Goal: Task Accomplishment & Management: Manage account settings

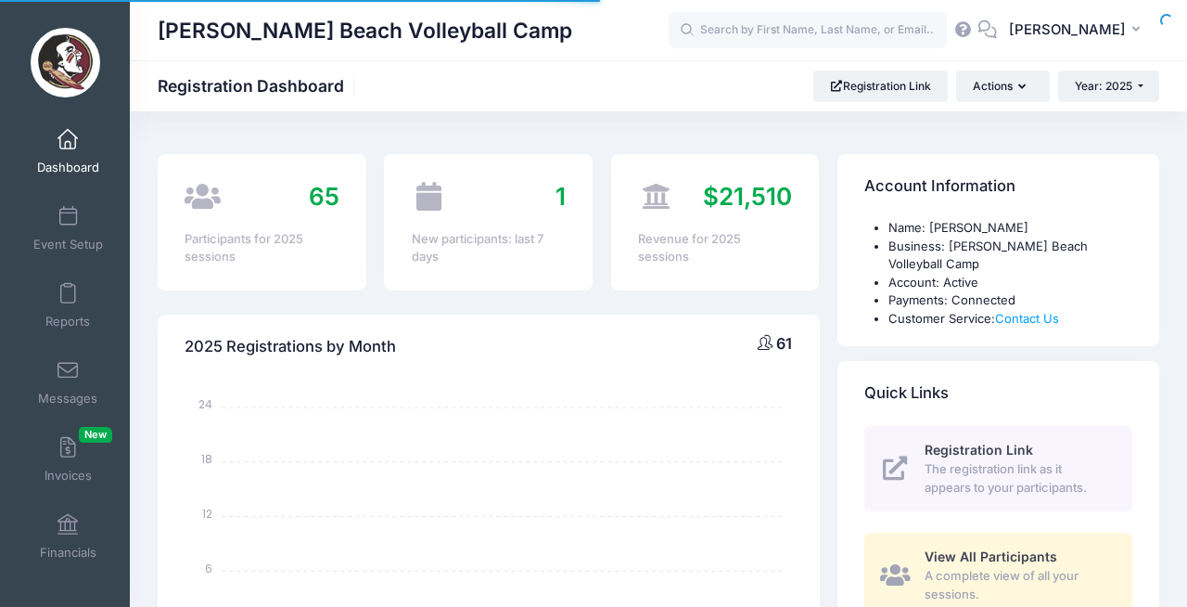
select select
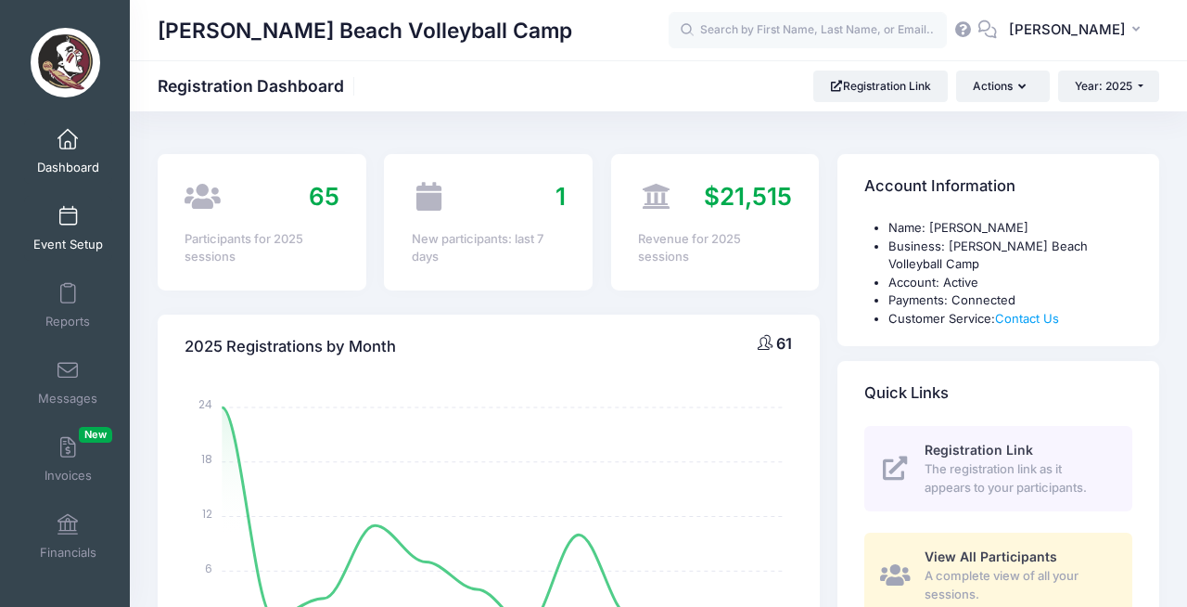
click at [76, 226] on link "Event Setup" at bounding box center [68, 228] width 88 height 65
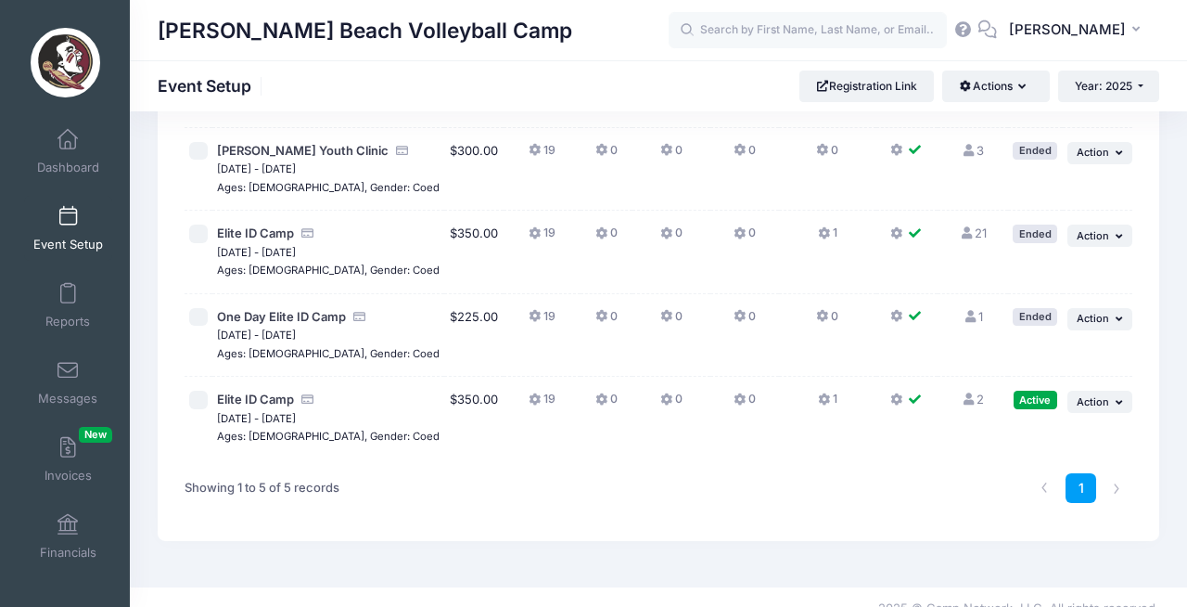
scroll to position [212, 0]
click at [1147, 76] on button "Year: 2025" at bounding box center [1108, 86] width 101 height 32
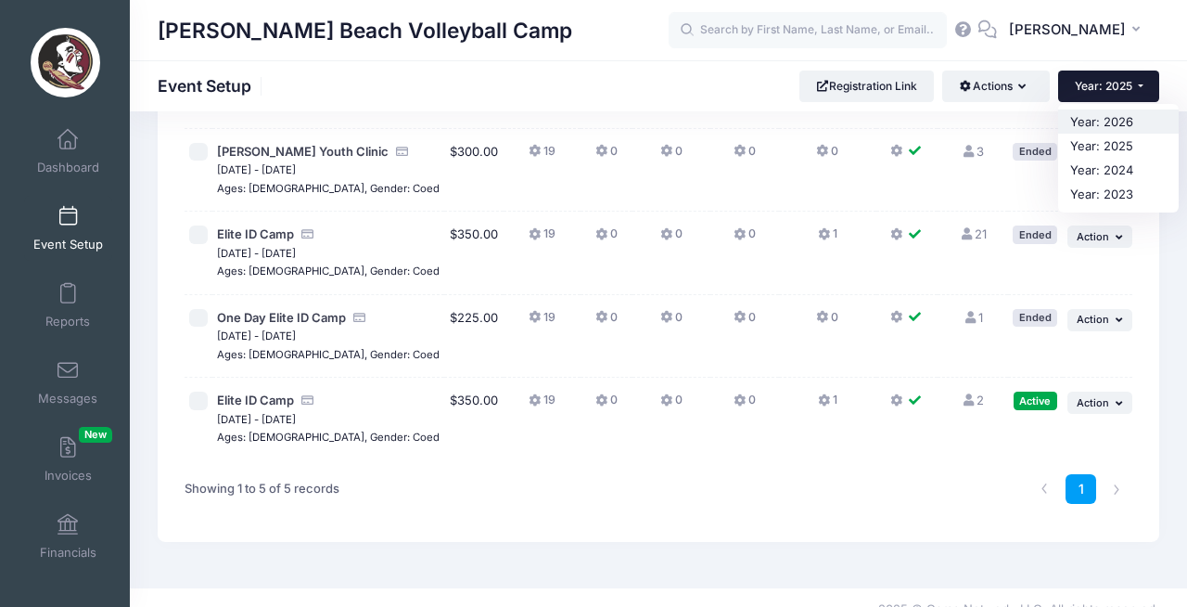
click at [1102, 121] on link "Year: 2026" at bounding box center [1118, 121] width 121 height 24
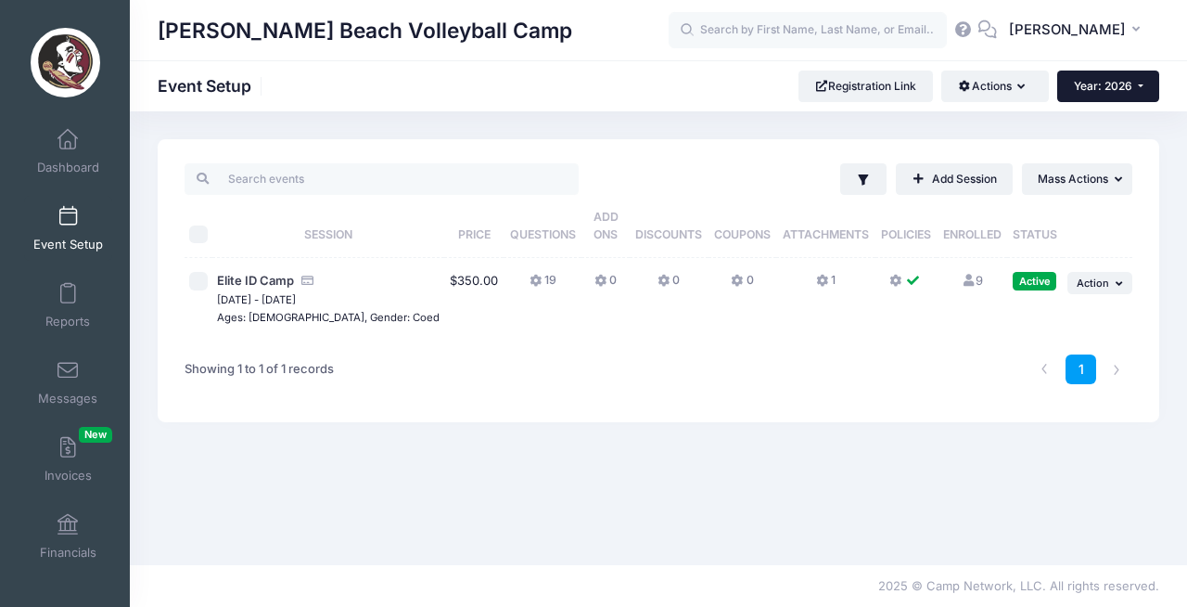
click at [1098, 86] on span "Year: 2026" at bounding box center [1103, 86] width 58 height 14
click at [1099, 137] on link "Year: 2025" at bounding box center [1117, 146] width 121 height 24
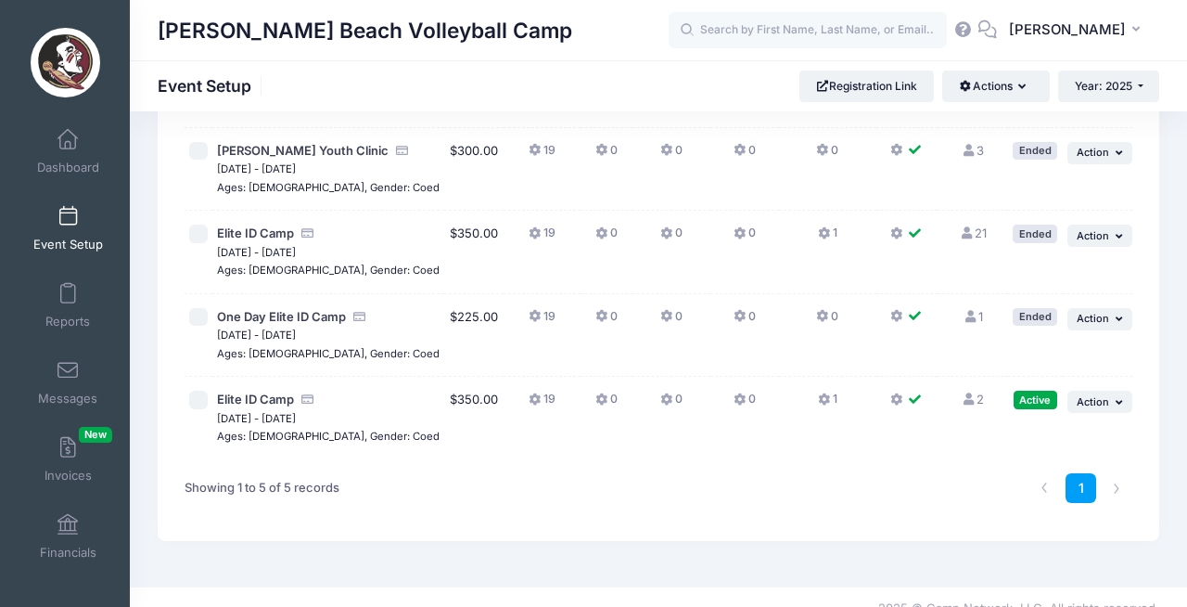
scroll to position [212, 0]
click at [1102, 31] on span "[PERSON_NAME]" at bounding box center [1067, 29] width 117 height 20
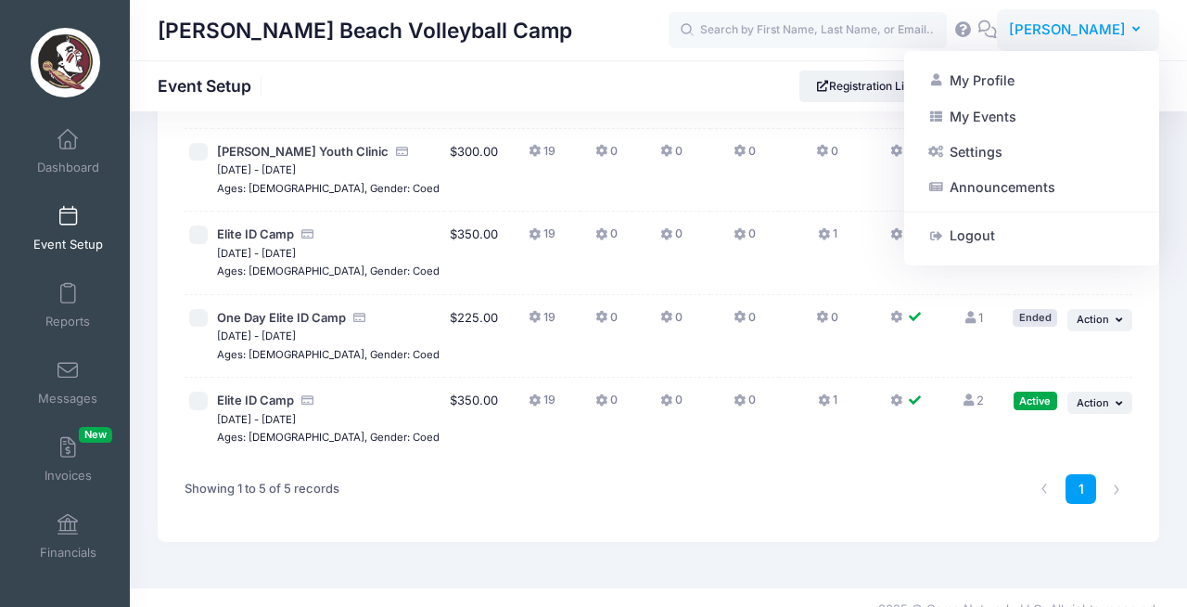
click at [1086, 33] on span "[PERSON_NAME]" at bounding box center [1067, 29] width 117 height 20
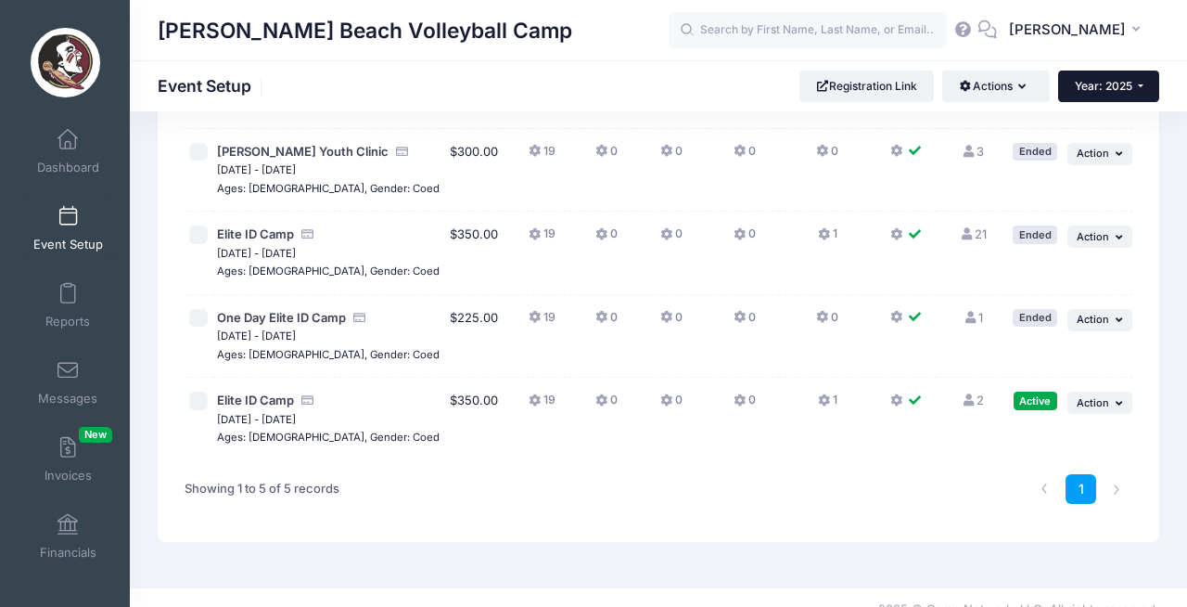
click at [1121, 86] on span "Year: 2025" at bounding box center [1104, 86] width 58 height 14
click at [1096, 124] on link "Year: 2026" at bounding box center [1118, 121] width 121 height 24
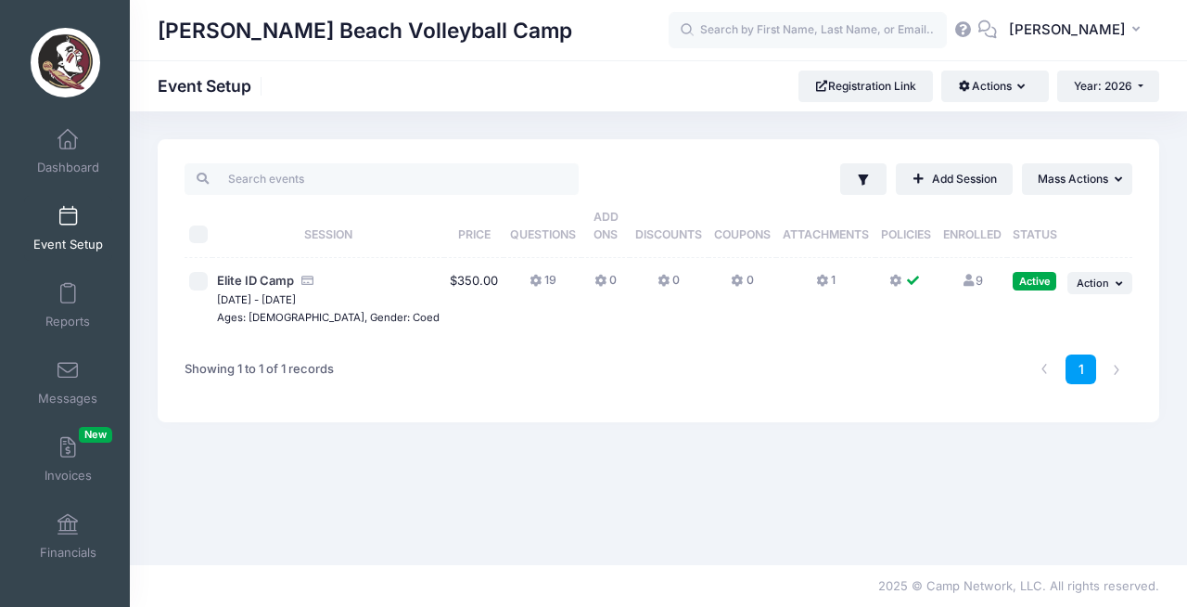
click at [961, 275] on icon at bounding box center [968, 281] width 15 height 12
click at [1137, 30] on icon "button" at bounding box center [1140, 30] width 15 height 0
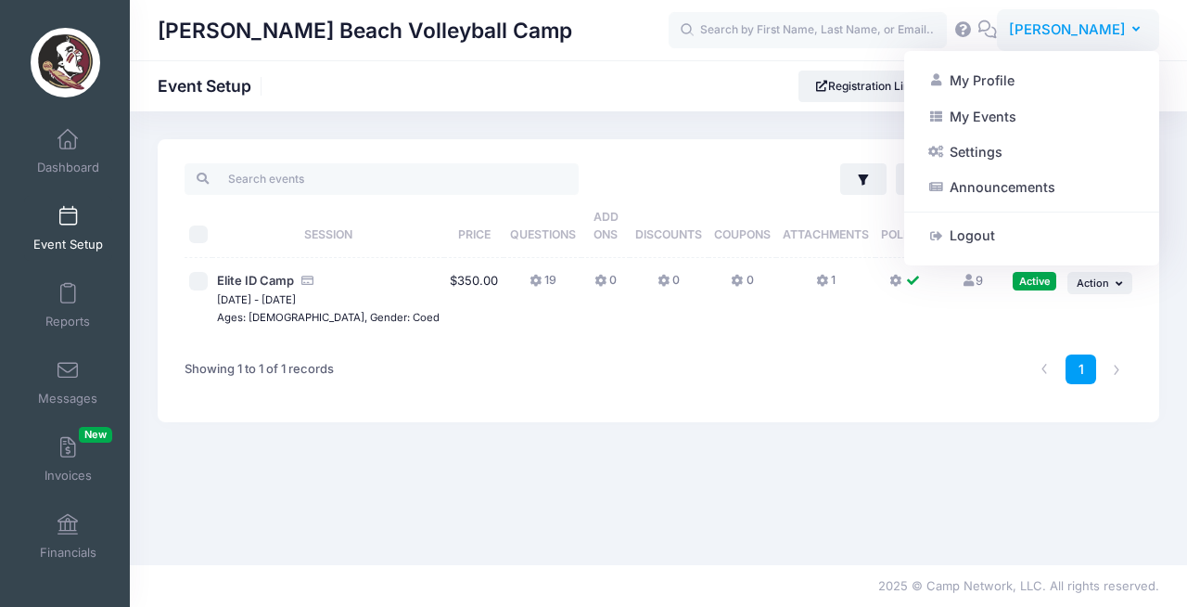
click at [1108, 27] on span "[PERSON_NAME]" at bounding box center [1067, 29] width 117 height 20
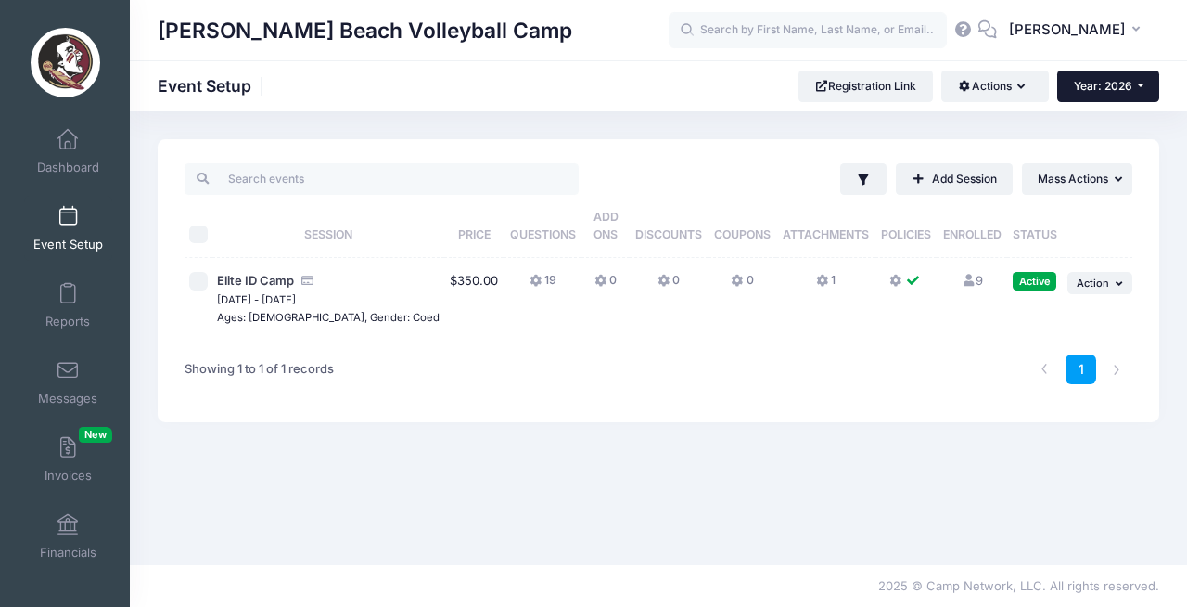
click at [1112, 81] on span "Year: 2026" at bounding box center [1103, 86] width 58 height 14
click at [1082, 141] on link "Year: 2025" at bounding box center [1117, 146] width 121 height 24
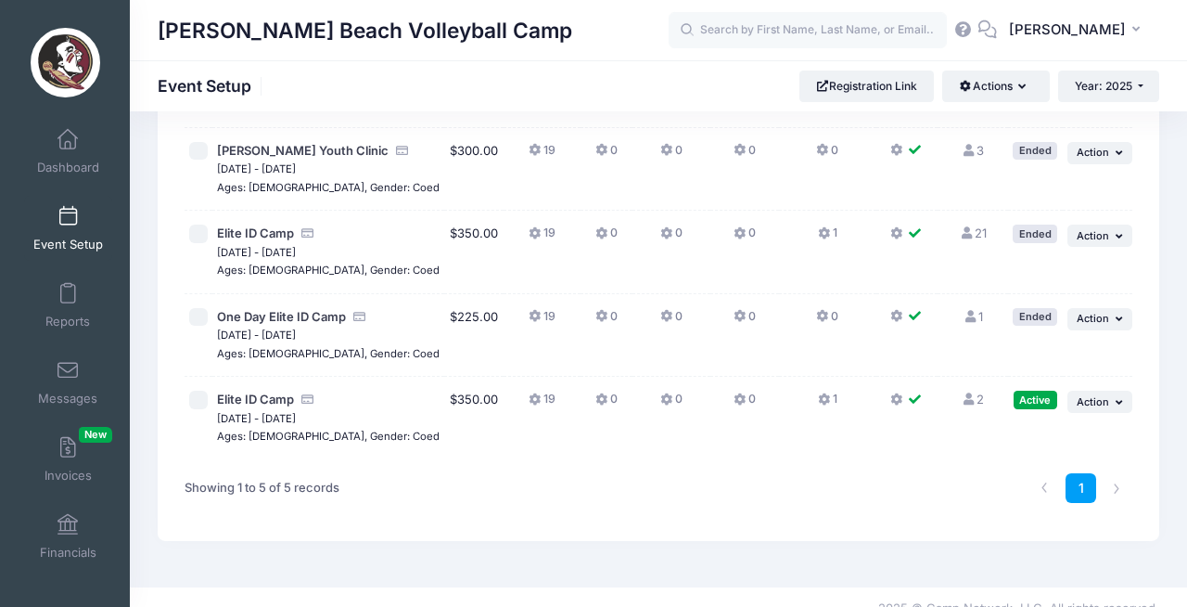
scroll to position [212, 0]
click at [973, 392] on link "2 Full" at bounding box center [973, 399] width 22 height 15
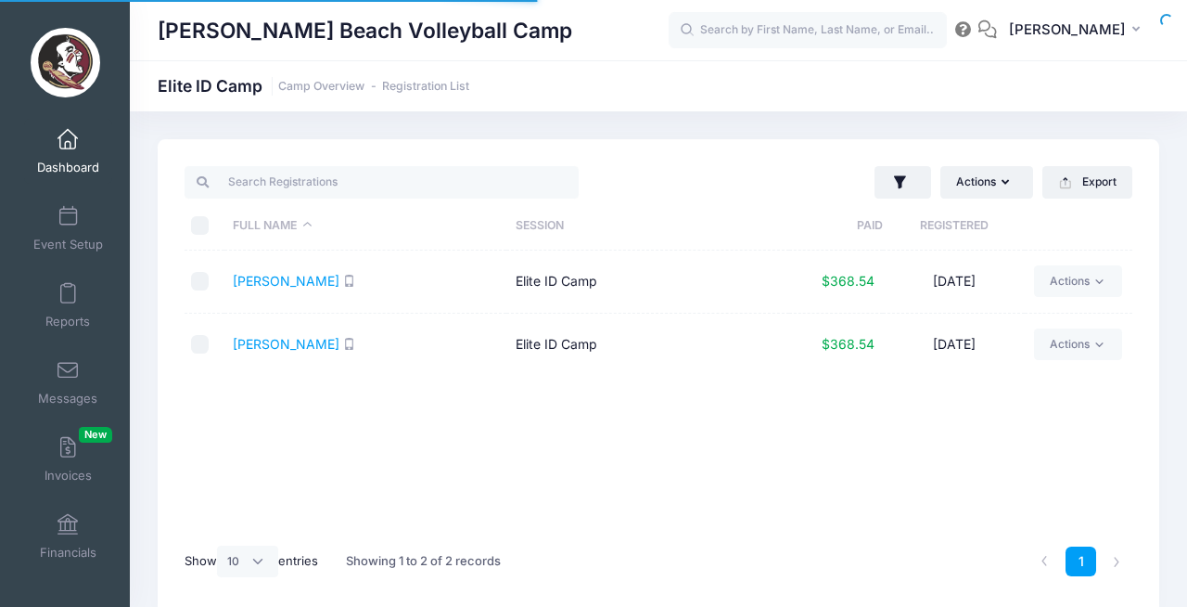
select select "10"
click at [69, 239] on span "Event Setup" at bounding box center [68, 245] width 70 height 16
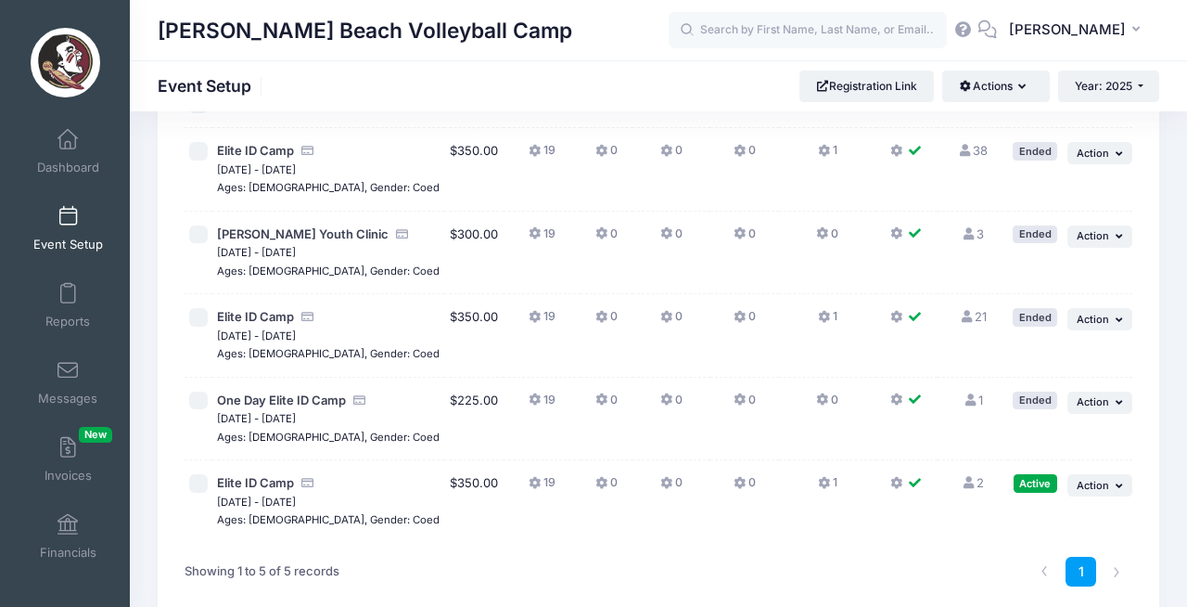
scroll to position [143, 0]
